Goal: Task Accomplishment & Management: Complete application form

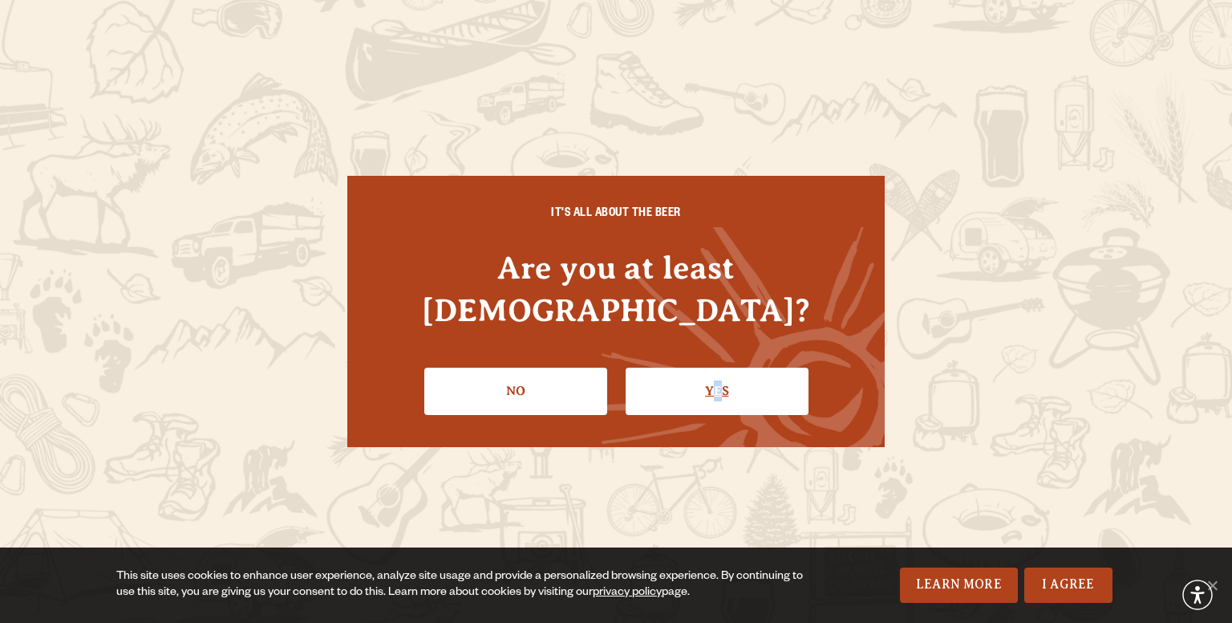
click at [718, 367] on link "Yes" at bounding box center [717, 390] width 183 height 47
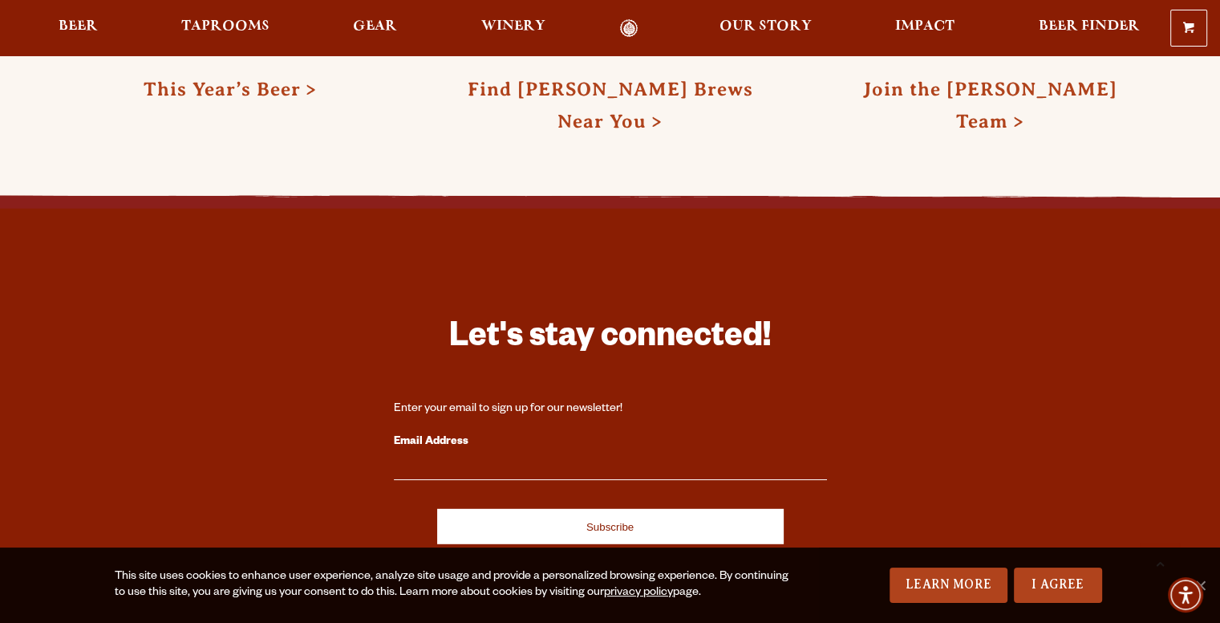
scroll to position [4724, 0]
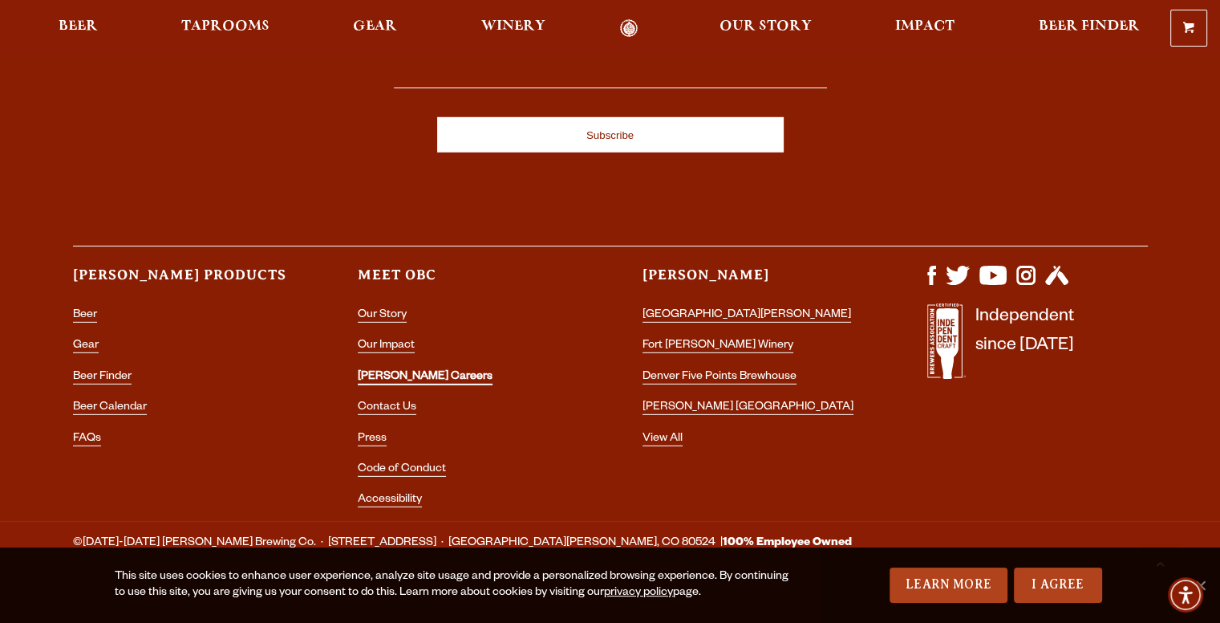
click at [397, 371] on link "[PERSON_NAME] Careers" at bounding box center [425, 378] width 135 height 14
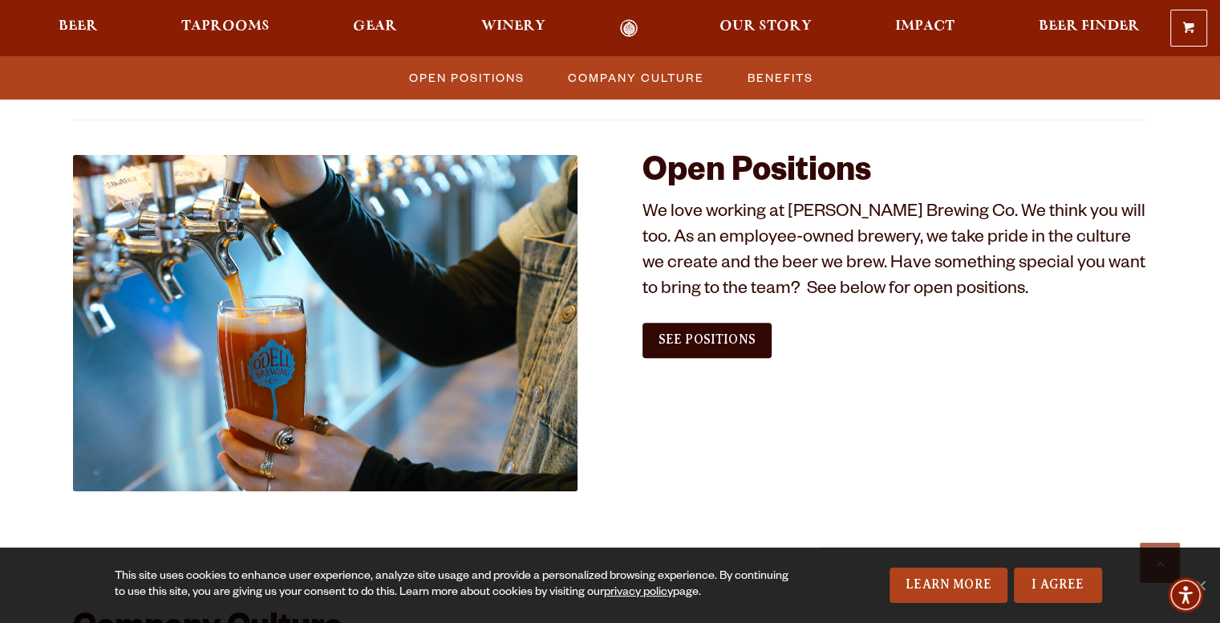
scroll to position [963, 0]
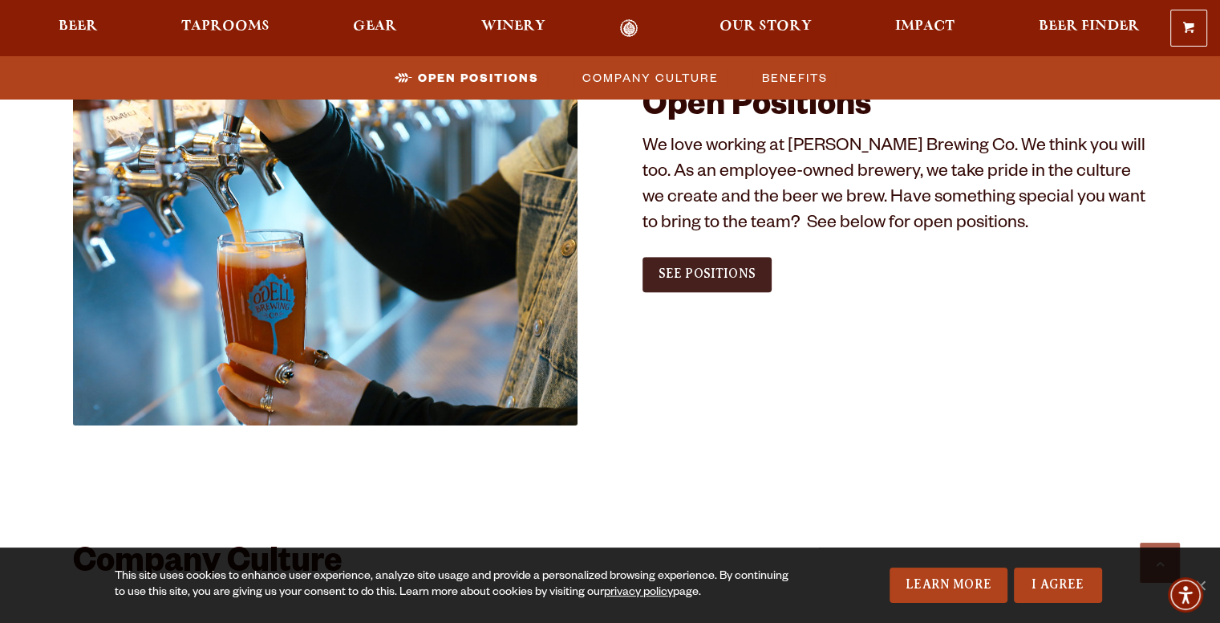
click at [655, 272] on link "See Positions" at bounding box center [707, 274] width 129 height 35
